Goal: Check status: Check status

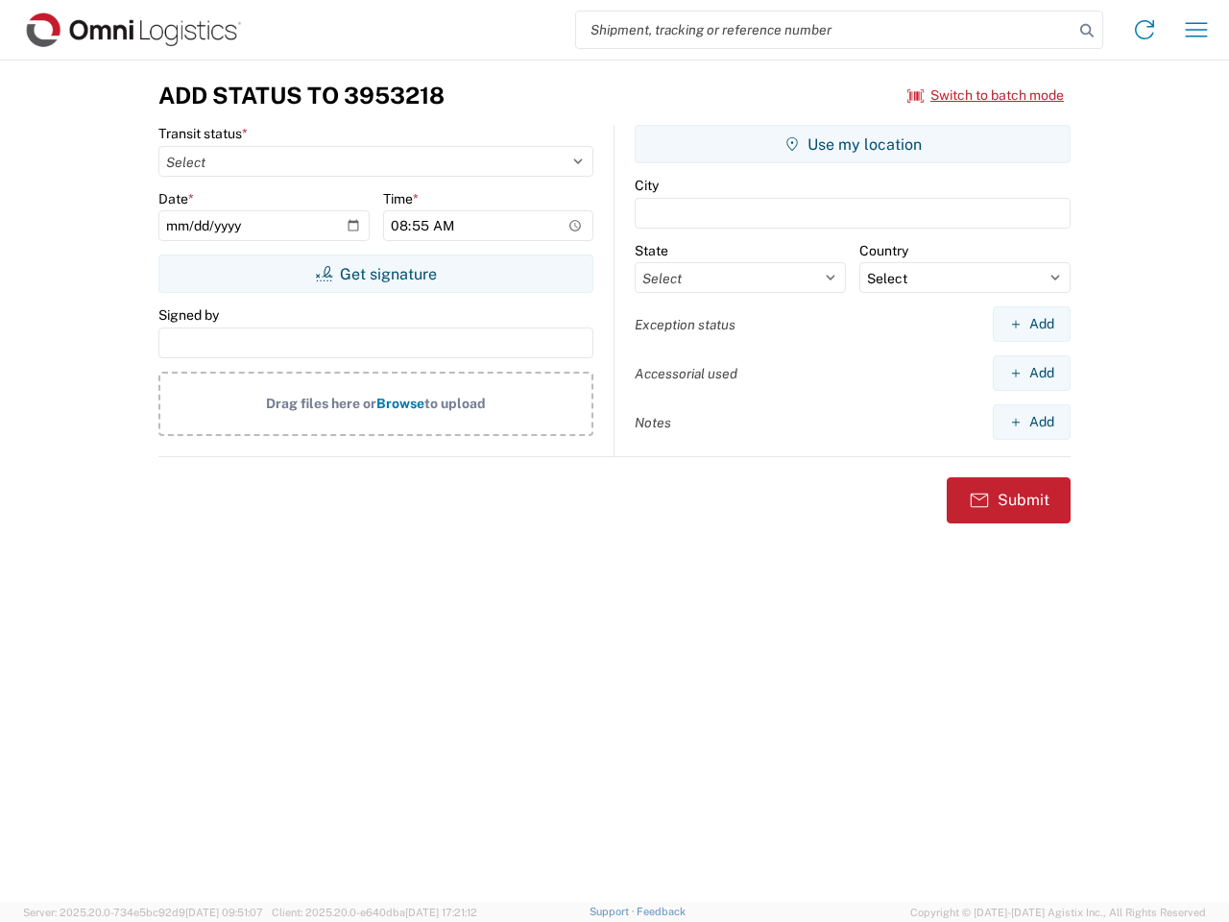
click at [825, 30] on input "search" at bounding box center [824, 30] width 497 height 36
click at [1087, 31] on icon at bounding box center [1087, 30] width 27 height 27
click at [1145, 30] on icon at bounding box center [1144, 29] width 31 height 31
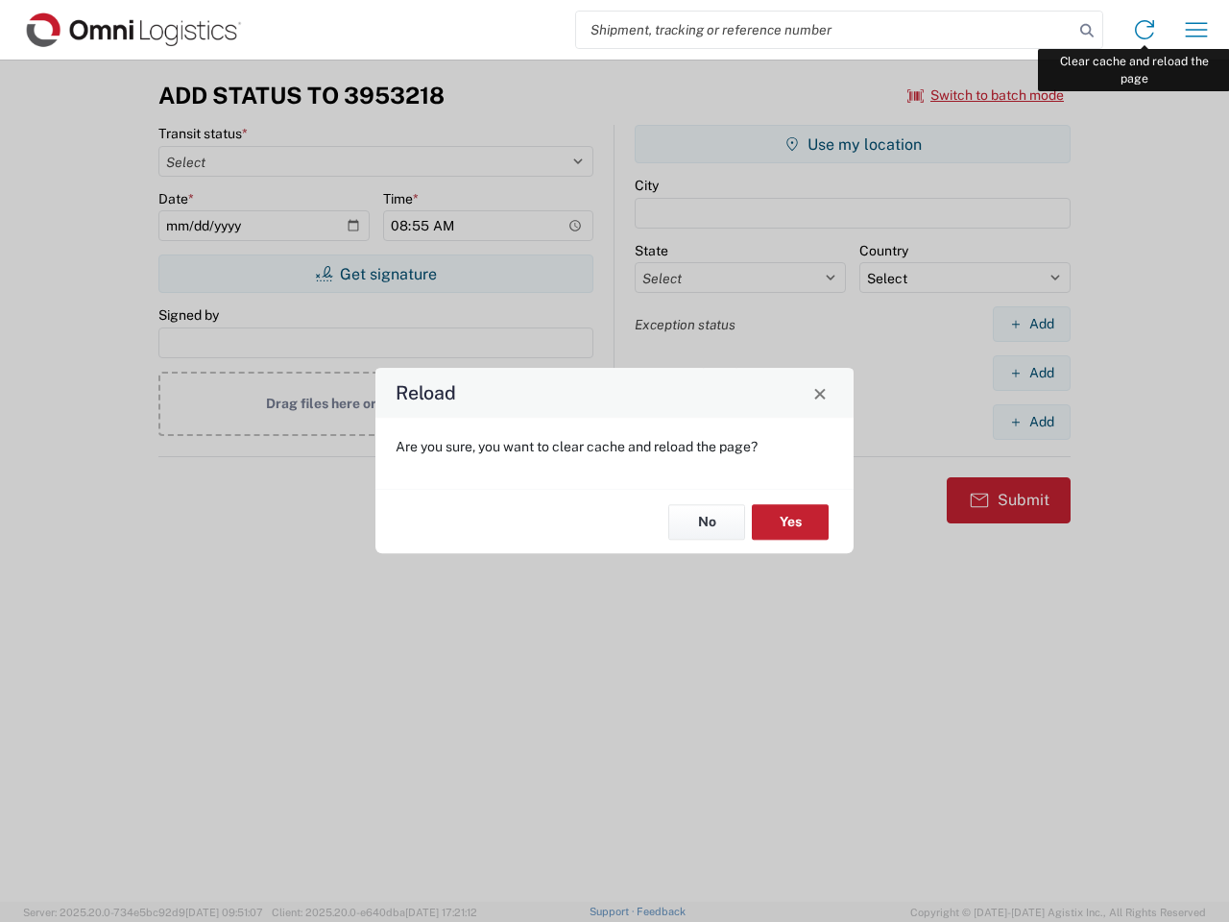
click at [1197, 30] on div "Reload Are you sure, you want to clear cache and reload the page? No Yes" at bounding box center [614, 461] width 1229 height 922
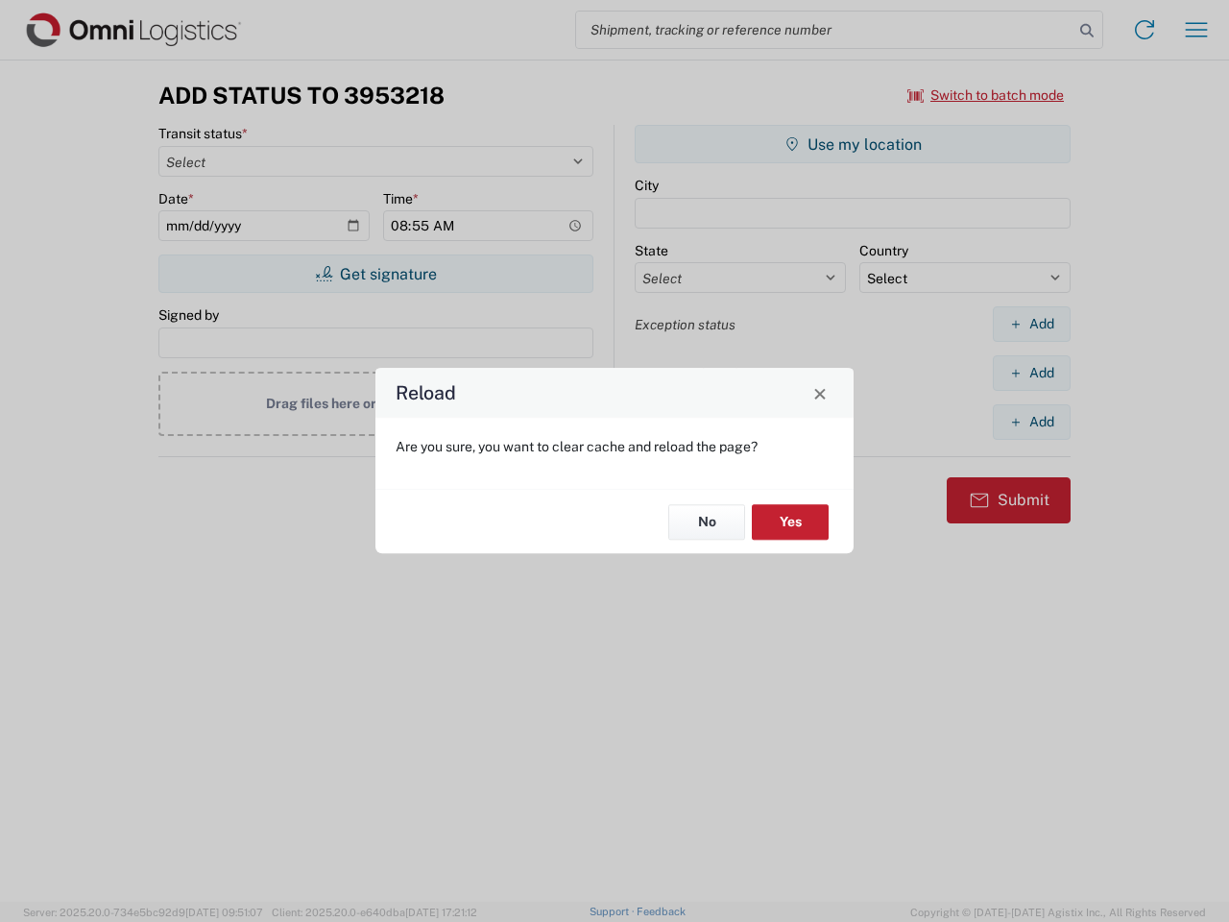
click at [986, 95] on div "Reload Are you sure, you want to clear cache and reload the page? No Yes" at bounding box center [614, 461] width 1229 height 922
click at [376, 274] on div "Reload Are you sure, you want to clear cache and reload the page? No Yes" at bounding box center [614, 461] width 1229 height 922
click at [853, 144] on div "Reload Are you sure, you want to clear cache and reload the page? No Yes" at bounding box center [614, 461] width 1229 height 922
click at [1031, 324] on div "Reload Are you sure, you want to clear cache and reload the page? No Yes" at bounding box center [614, 461] width 1229 height 922
click at [1031, 373] on div "Reload Are you sure, you want to clear cache and reload the page? No Yes" at bounding box center [614, 461] width 1229 height 922
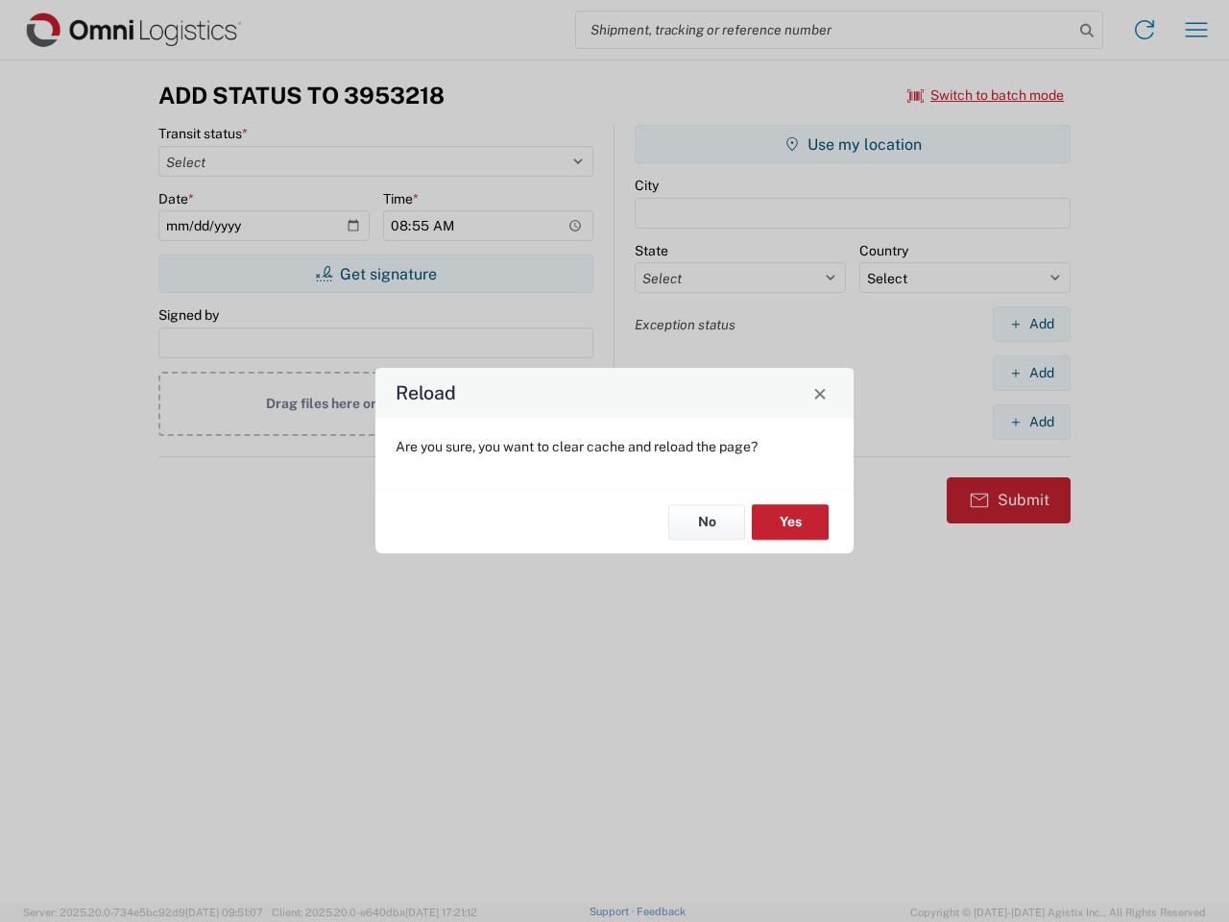
click at [1031, 422] on div "Reload Are you sure, you want to clear cache and reload the page? No Yes" at bounding box center [614, 461] width 1229 height 922
